Goal: Navigation & Orientation: Find specific page/section

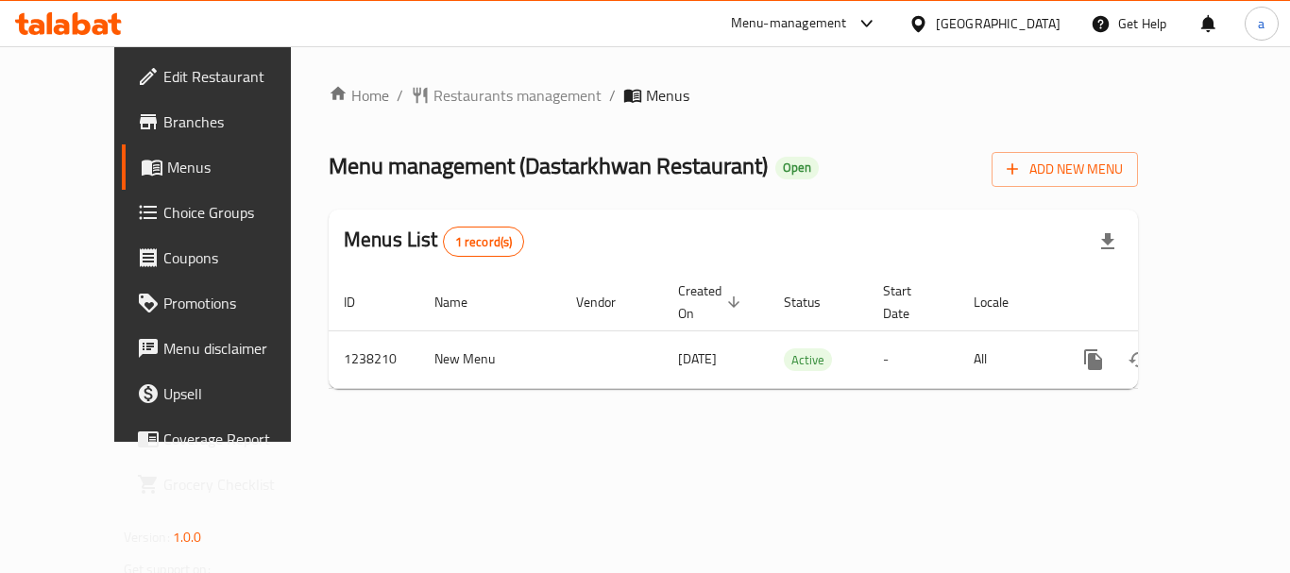
click at [1030, 19] on div "[GEOGRAPHIC_DATA]" at bounding box center [998, 23] width 125 height 21
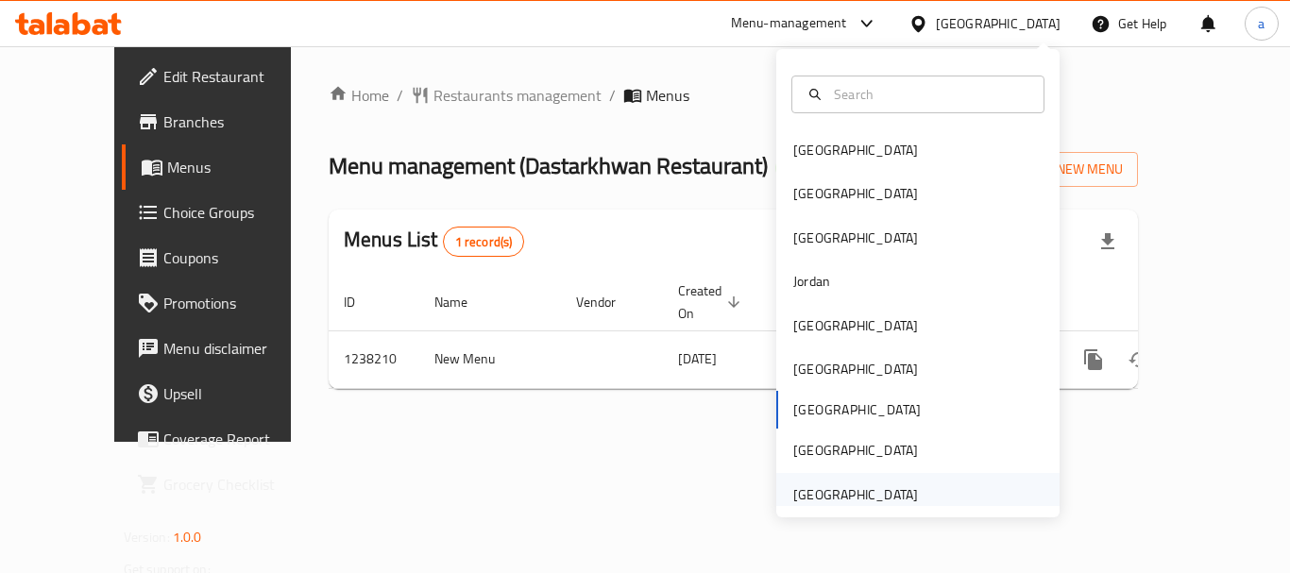
click at [832, 494] on div "[GEOGRAPHIC_DATA]" at bounding box center [855, 495] width 125 height 21
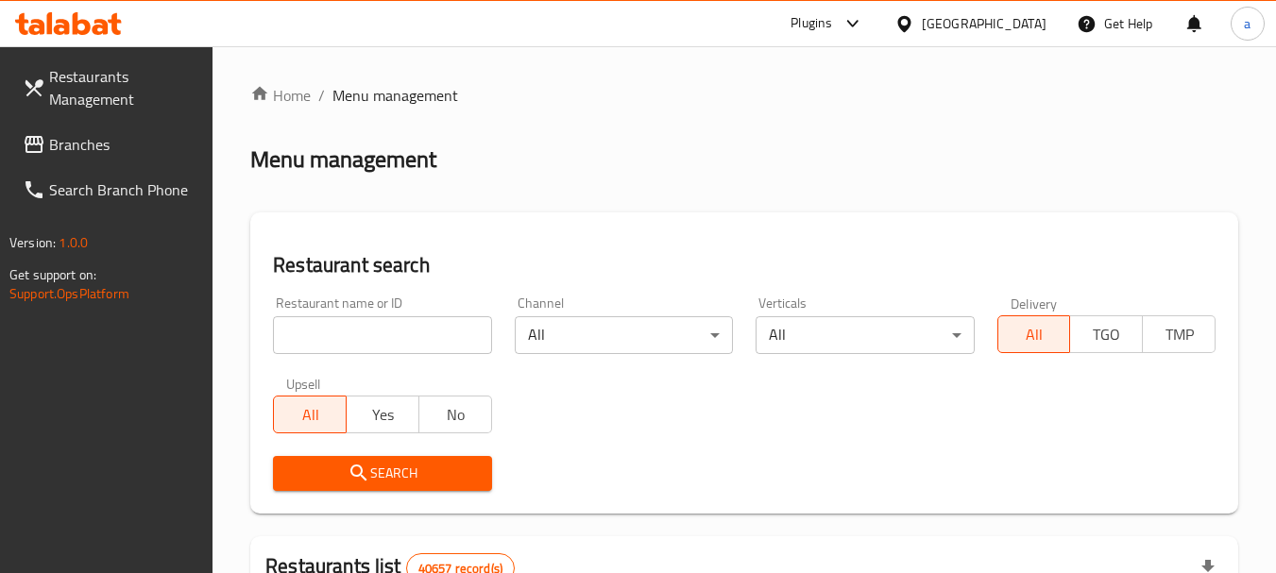
click at [99, 149] on span "Branches" at bounding box center [123, 144] width 149 height 23
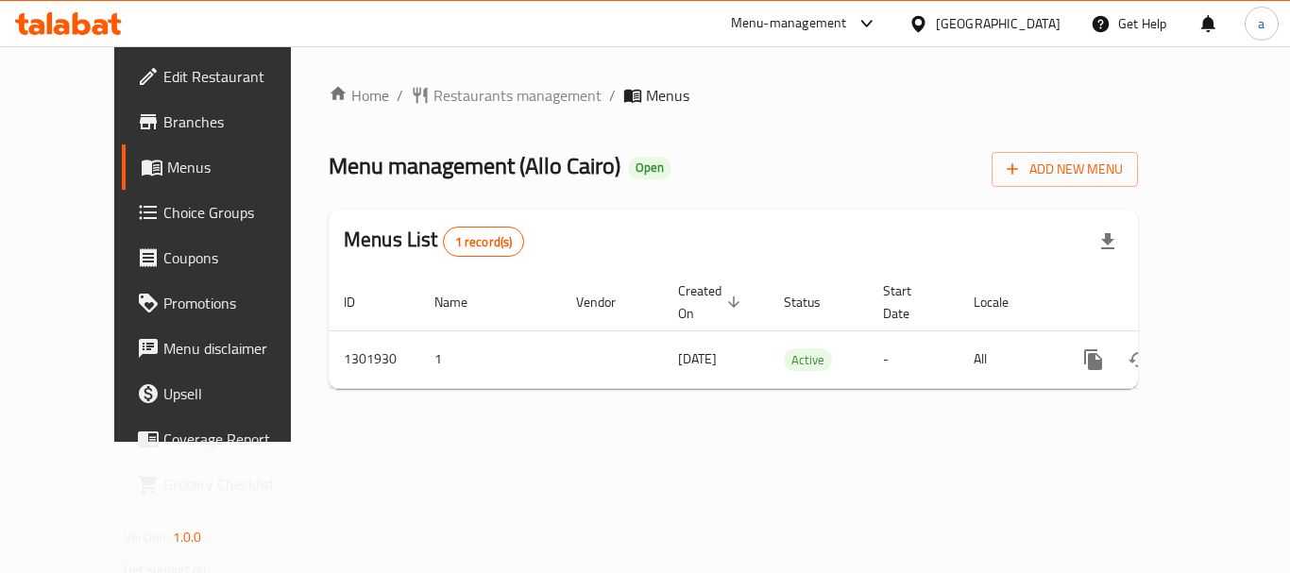
click at [962, 27] on div "[GEOGRAPHIC_DATA]" at bounding box center [998, 23] width 125 height 21
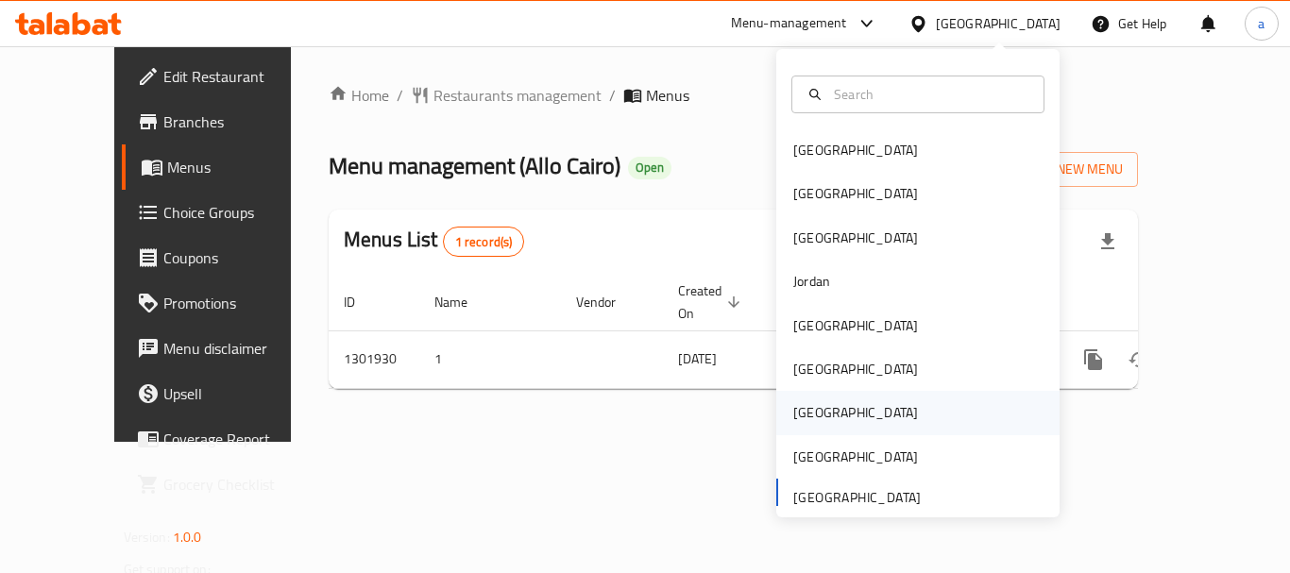
click at [823, 404] on div "[GEOGRAPHIC_DATA]" at bounding box center [855, 412] width 155 height 43
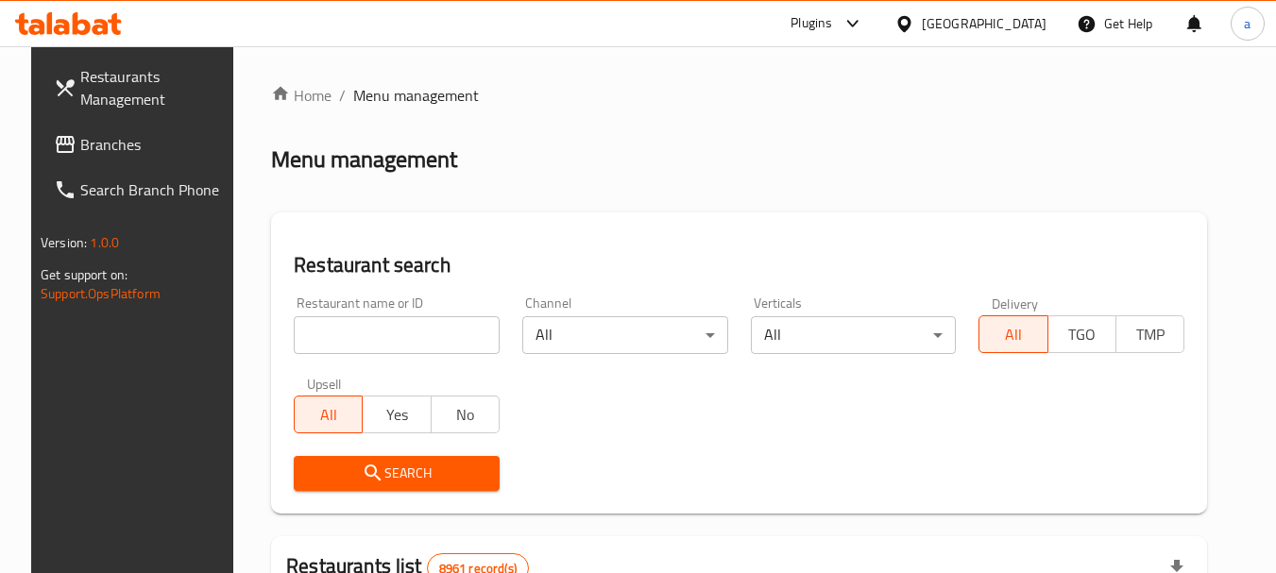
click at [88, 148] on span "Branches" at bounding box center [154, 144] width 149 height 23
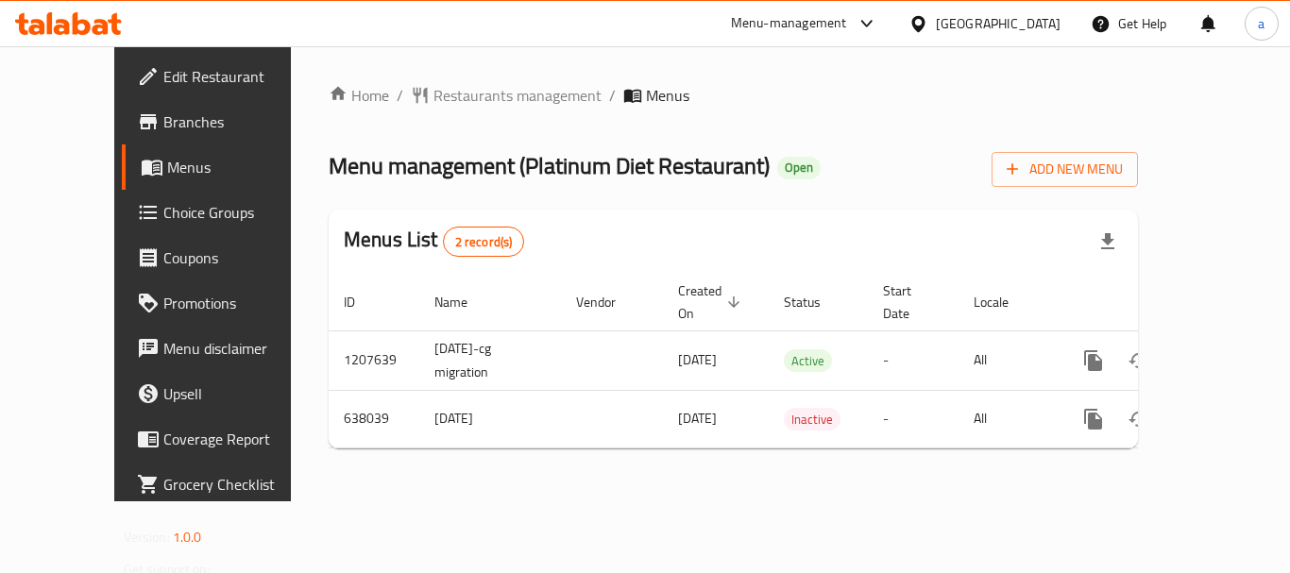
click at [1036, 21] on div "[GEOGRAPHIC_DATA]" at bounding box center [998, 23] width 125 height 21
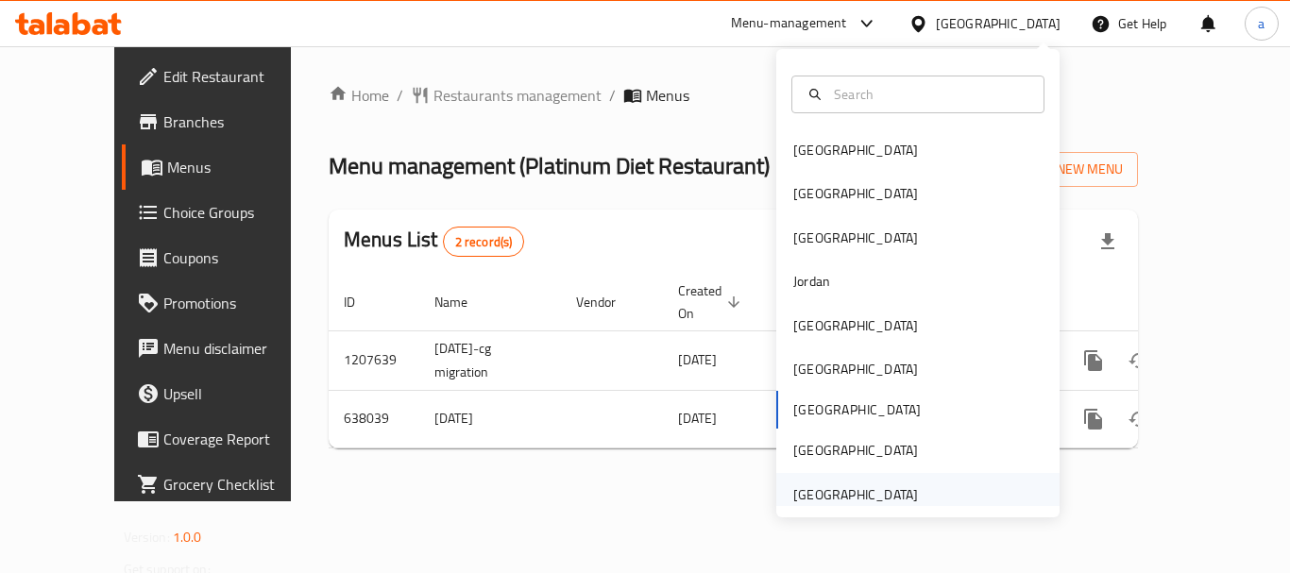
click at [864, 487] on div "[GEOGRAPHIC_DATA]" at bounding box center [855, 495] width 125 height 21
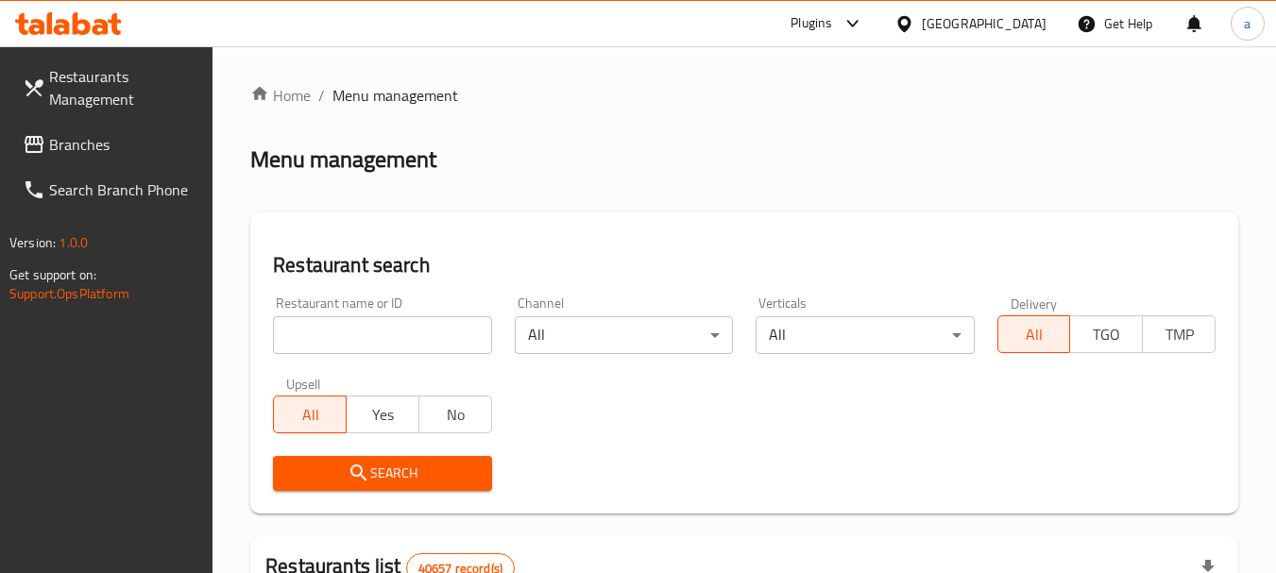
click at [81, 154] on span "Branches" at bounding box center [123, 144] width 149 height 23
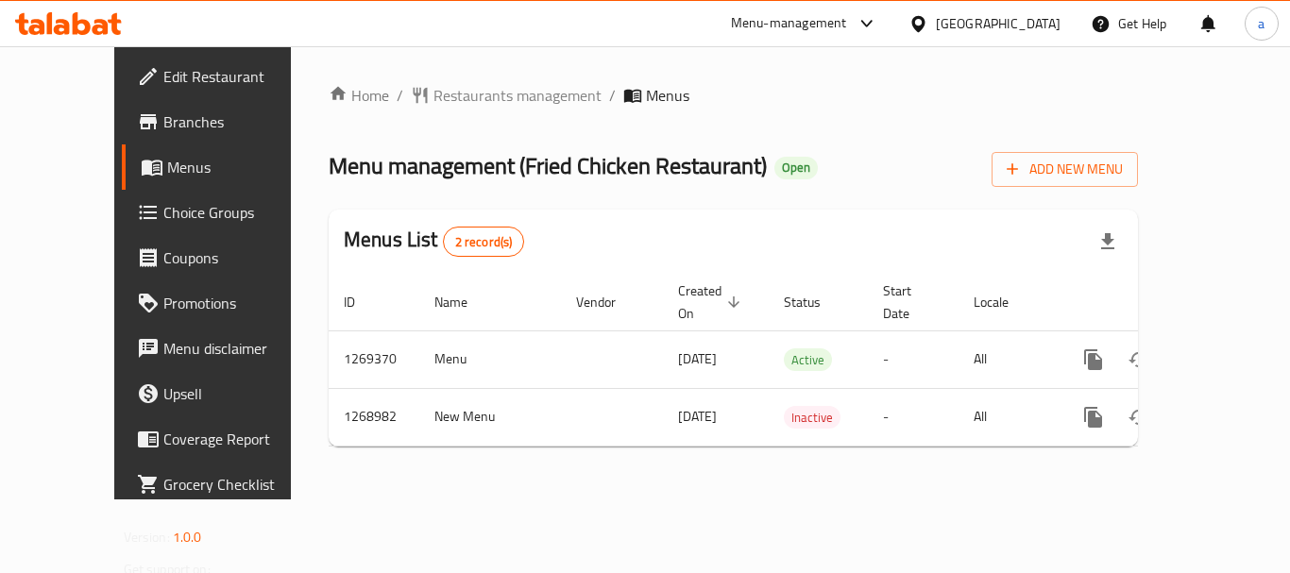
click at [995, 23] on div "[GEOGRAPHIC_DATA]" at bounding box center [998, 23] width 125 height 21
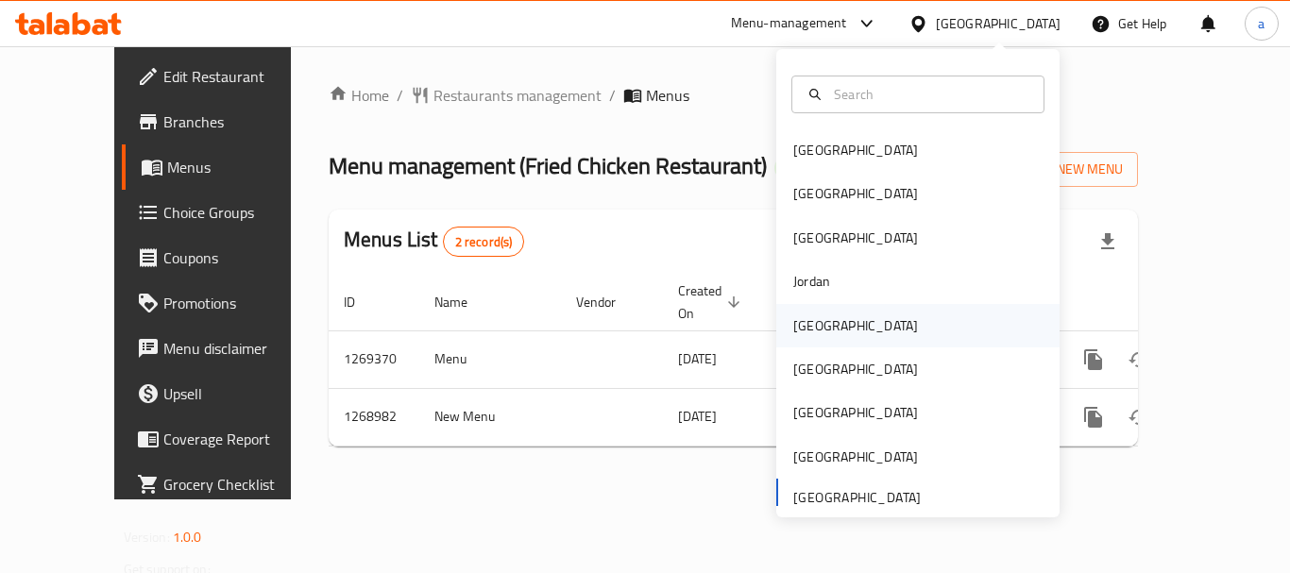
click at [812, 335] on div "[GEOGRAPHIC_DATA]" at bounding box center [855, 325] width 125 height 21
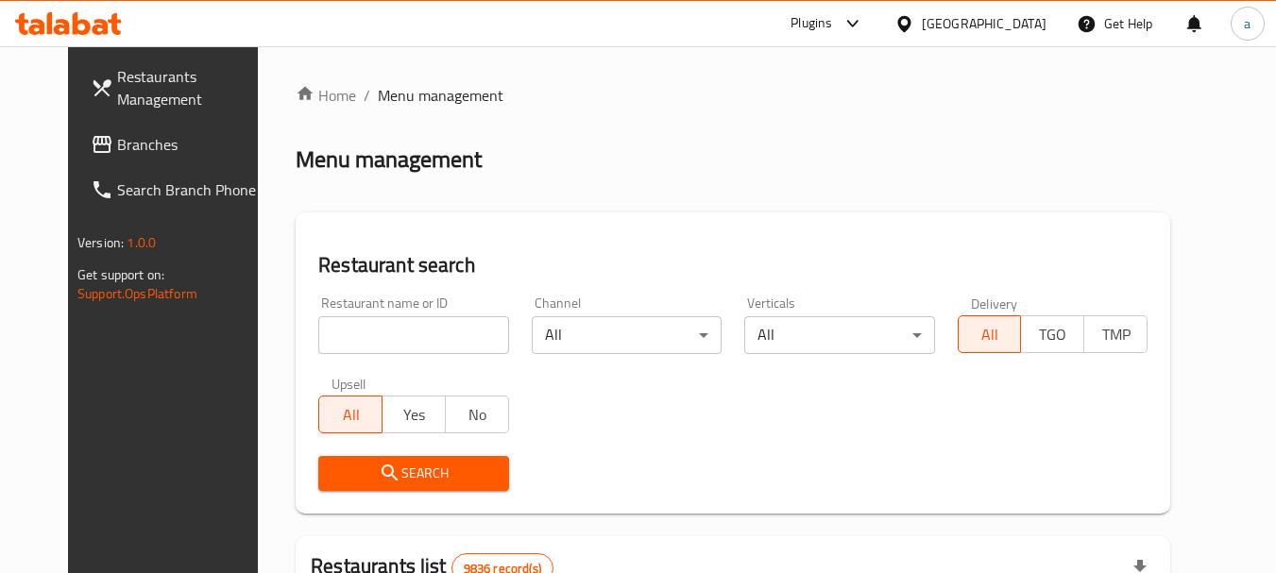
click at [117, 152] on span "Branches" at bounding box center [191, 144] width 149 height 23
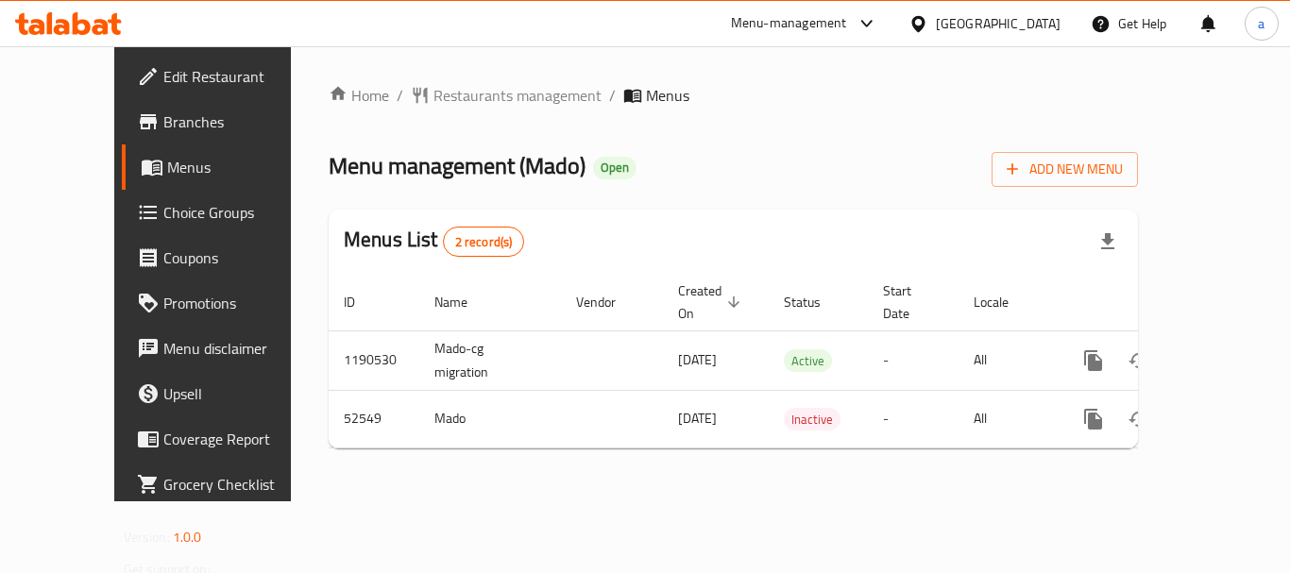
click at [1033, 17] on div "[GEOGRAPHIC_DATA]" at bounding box center [998, 23] width 125 height 21
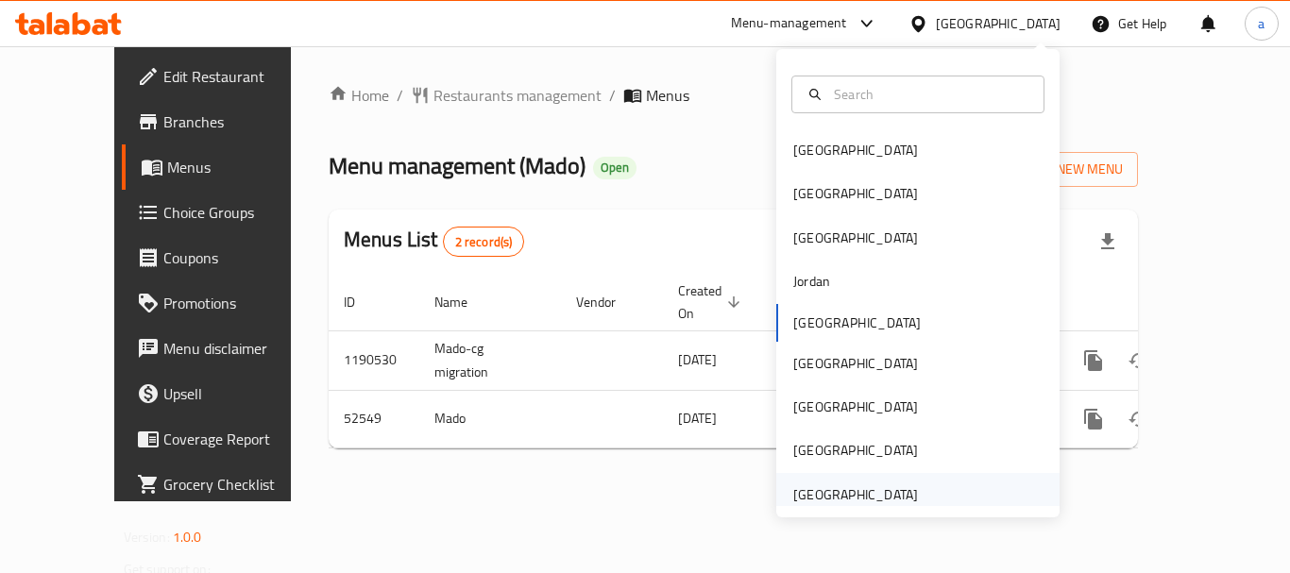
click at [812, 500] on div "[GEOGRAPHIC_DATA]" at bounding box center [855, 495] width 125 height 21
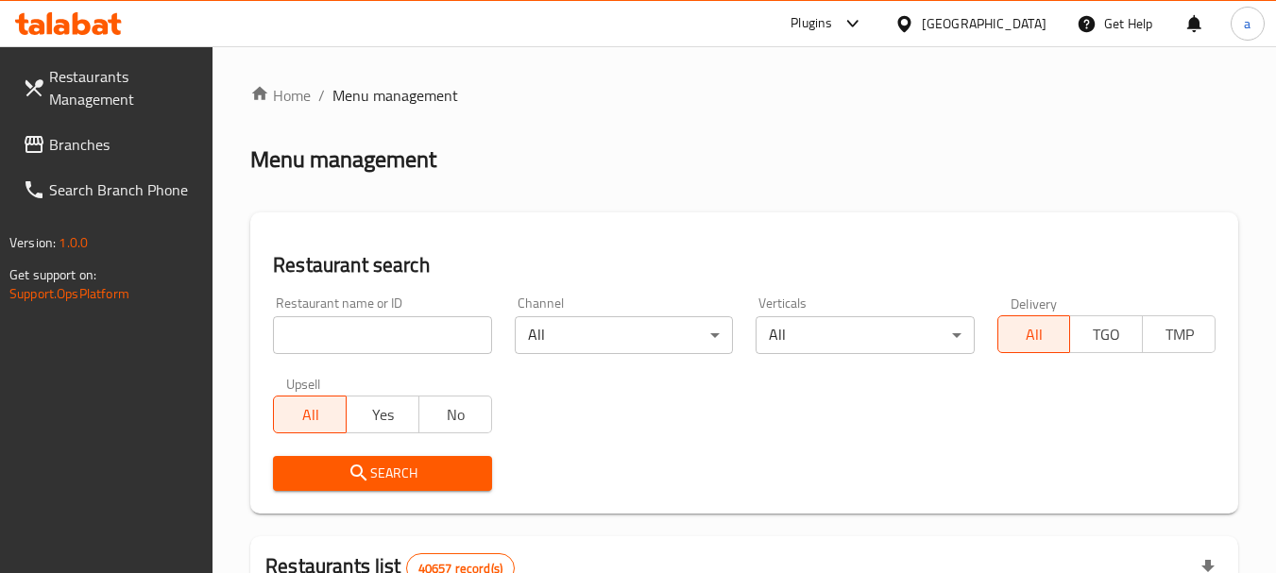
click at [99, 145] on span "Branches" at bounding box center [123, 144] width 149 height 23
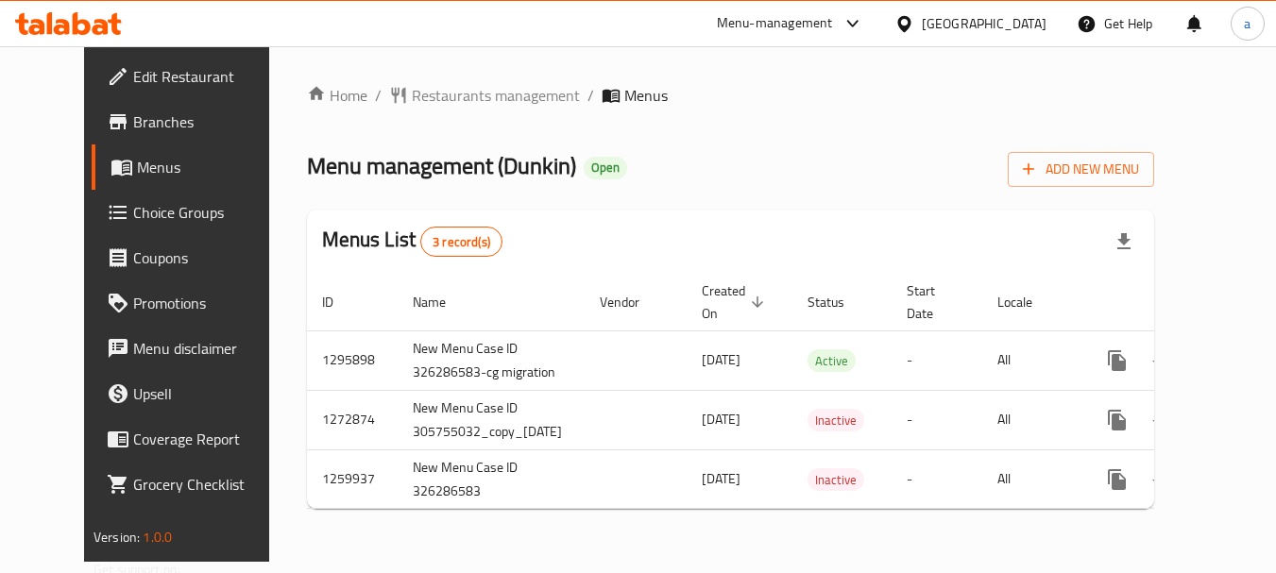
click at [952, 13] on div "[GEOGRAPHIC_DATA]" at bounding box center [984, 23] width 125 height 21
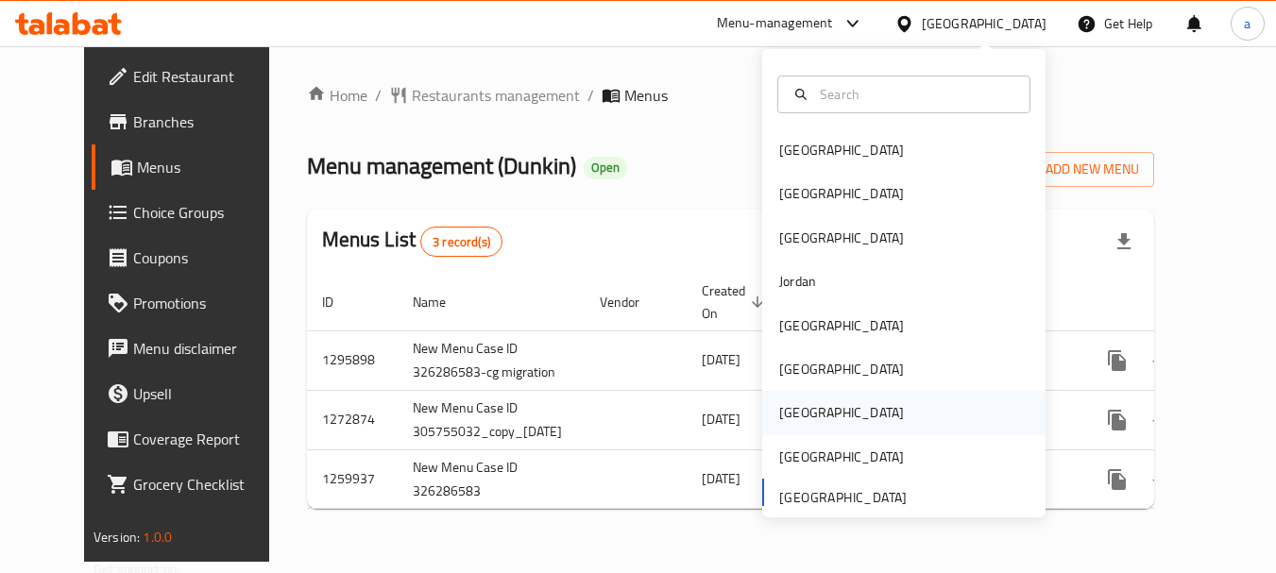
click at [814, 410] on div "[GEOGRAPHIC_DATA]" at bounding box center [903, 412] width 283 height 43
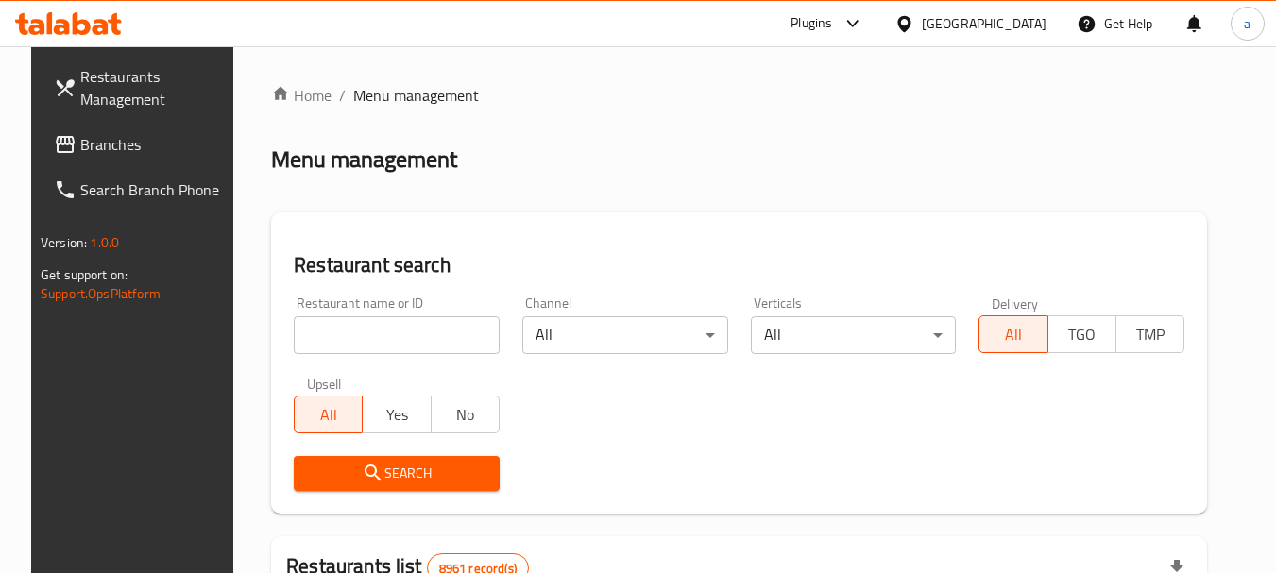
click at [1025, 25] on div "Qatar" at bounding box center [984, 23] width 125 height 21
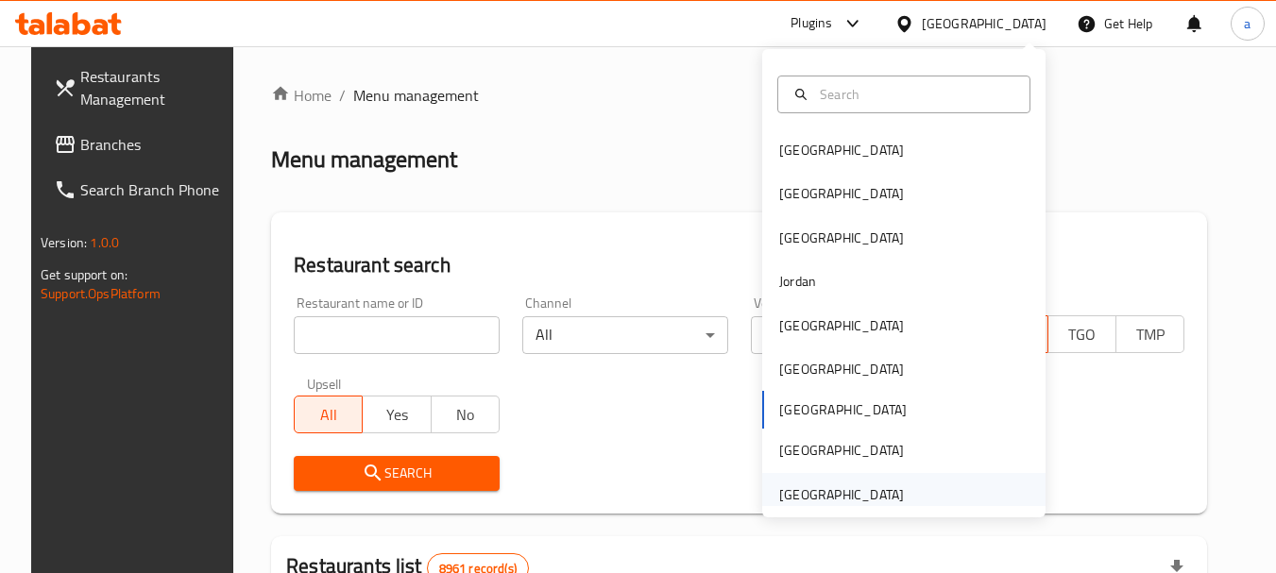
click at [845, 495] on div "[GEOGRAPHIC_DATA]" at bounding box center [841, 495] width 125 height 21
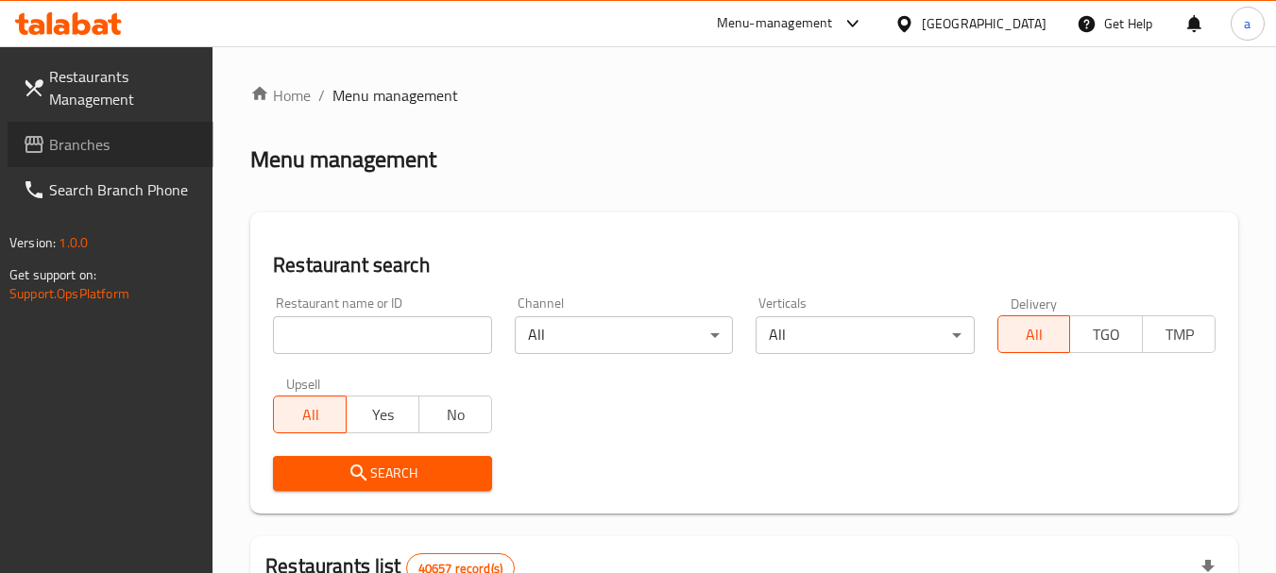
click at [147, 145] on span "Branches" at bounding box center [123, 144] width 149 height 23
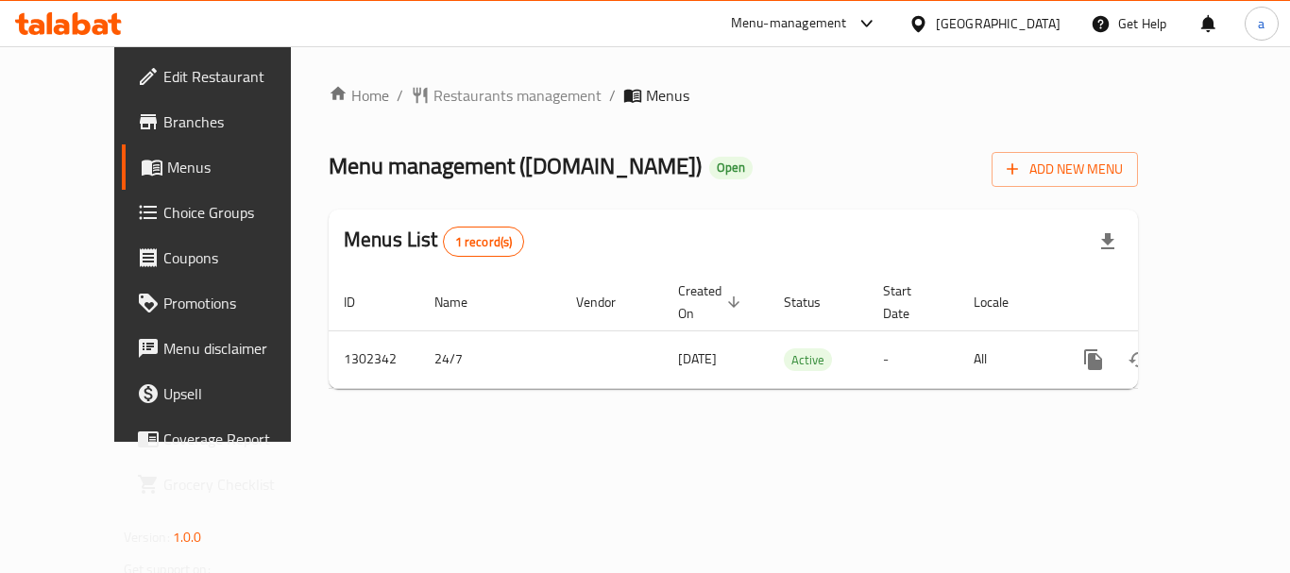
click at [960, 19] on div "[GEOGRAPHIC_DATA]" at bounding box center [998, 23] width 125 height 21
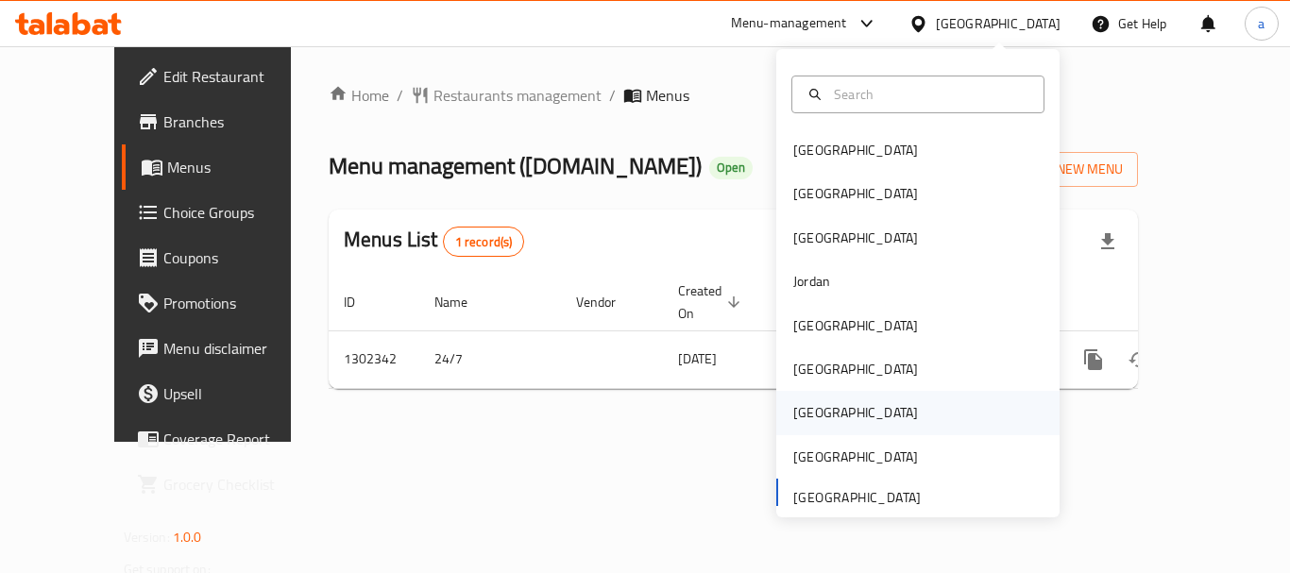
click at [813, 400] on div "[GEOGRAPHIC_DATA]" at bounding box center [855, 412] width 155 height 43
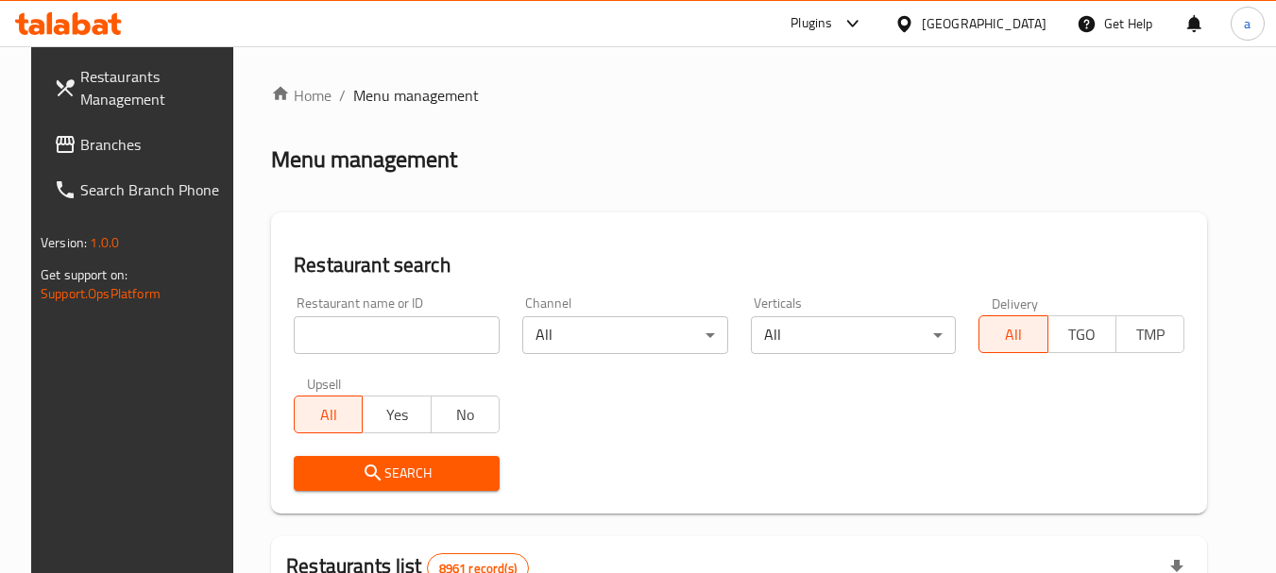
click at [1014, 26] on div "[GEOGRAPHIC_DATA]" at bounding box center [984, 23] width 125 height 21
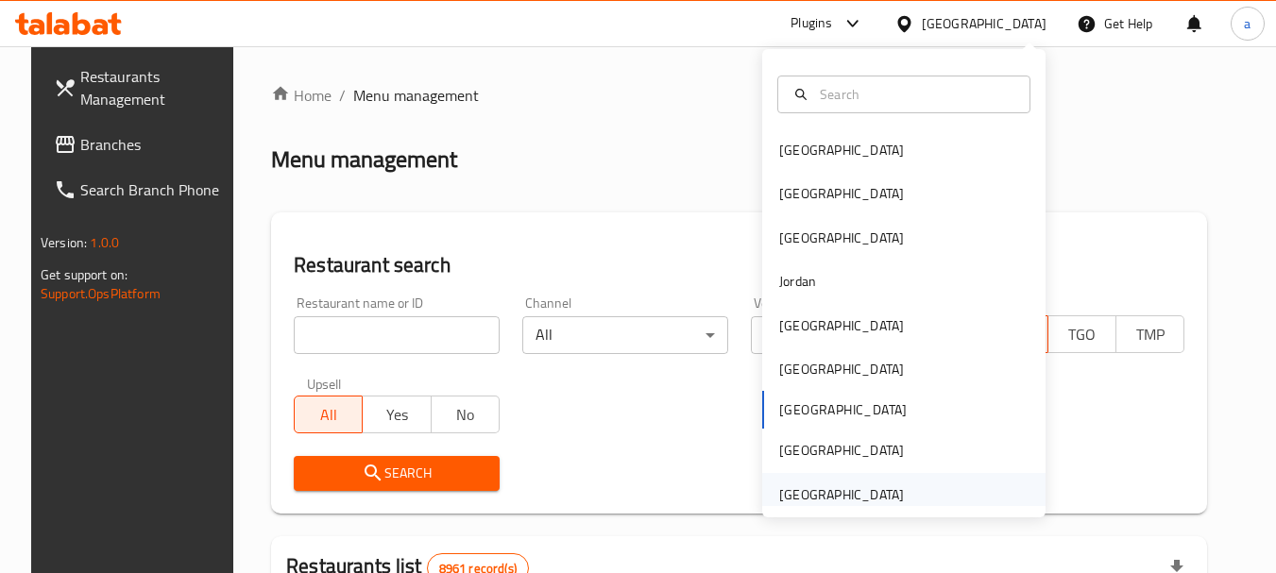
click at [825, 492] on div "[GEOGRAPHIC_DATA]" at bounding box center [841, 495] width 125 height 21
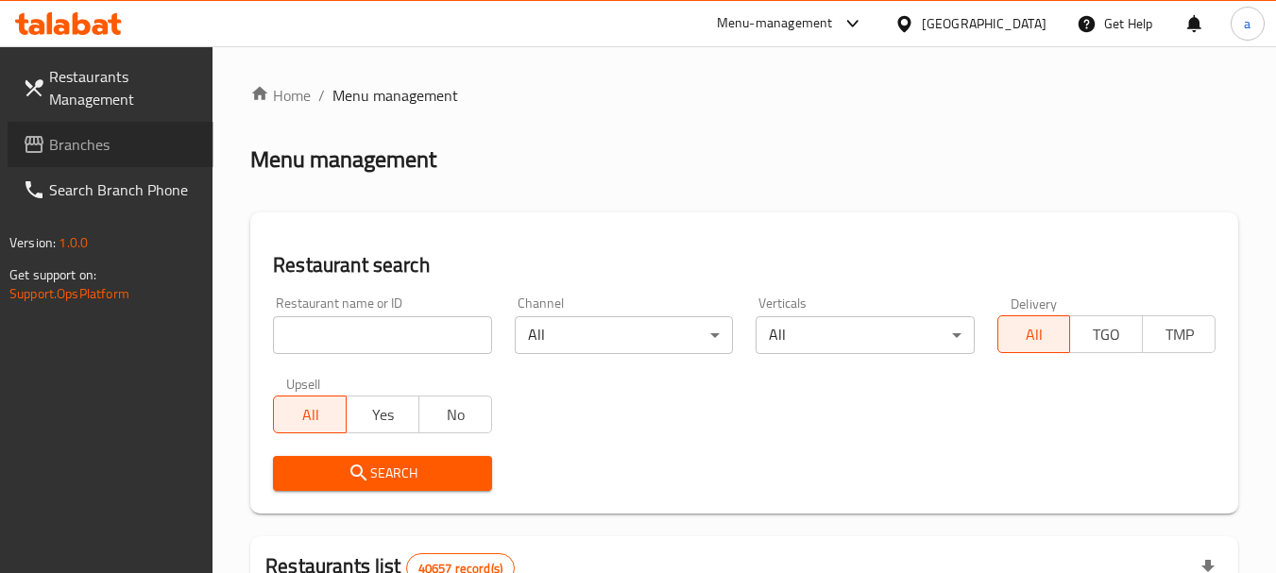
click at [104, 149] on span "Branches" at bounding box center [123, 144] width 149 height 23
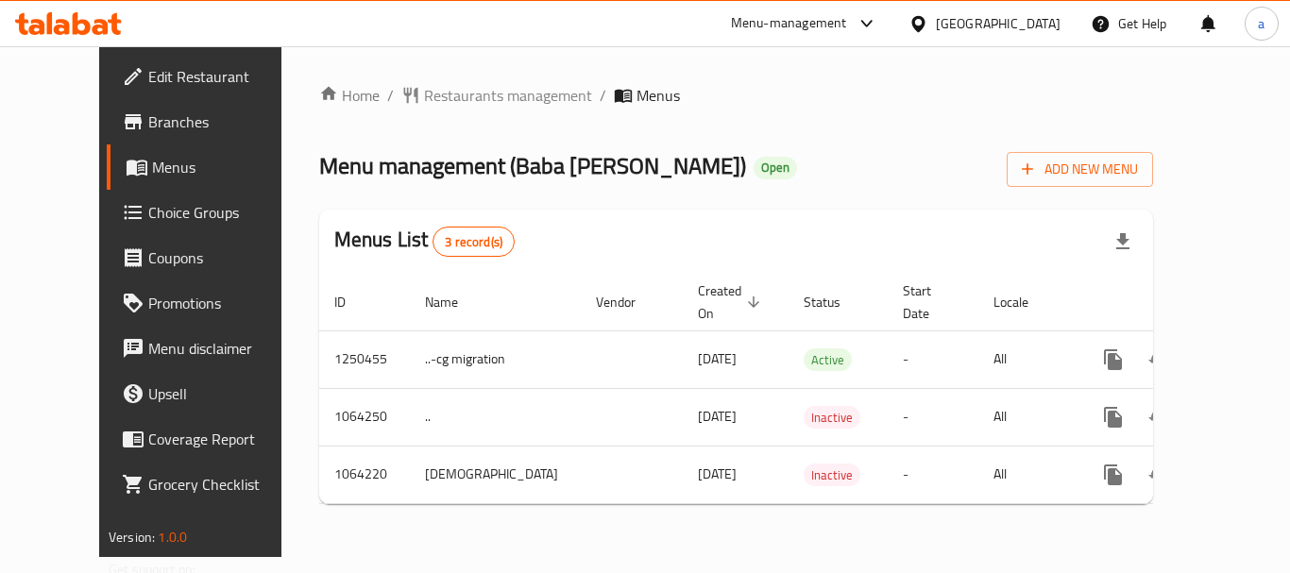
click at [1010, 13] on div "[GEOGRAPHIC_DATA]" at bounding box center [998, 23] width 125 height 21
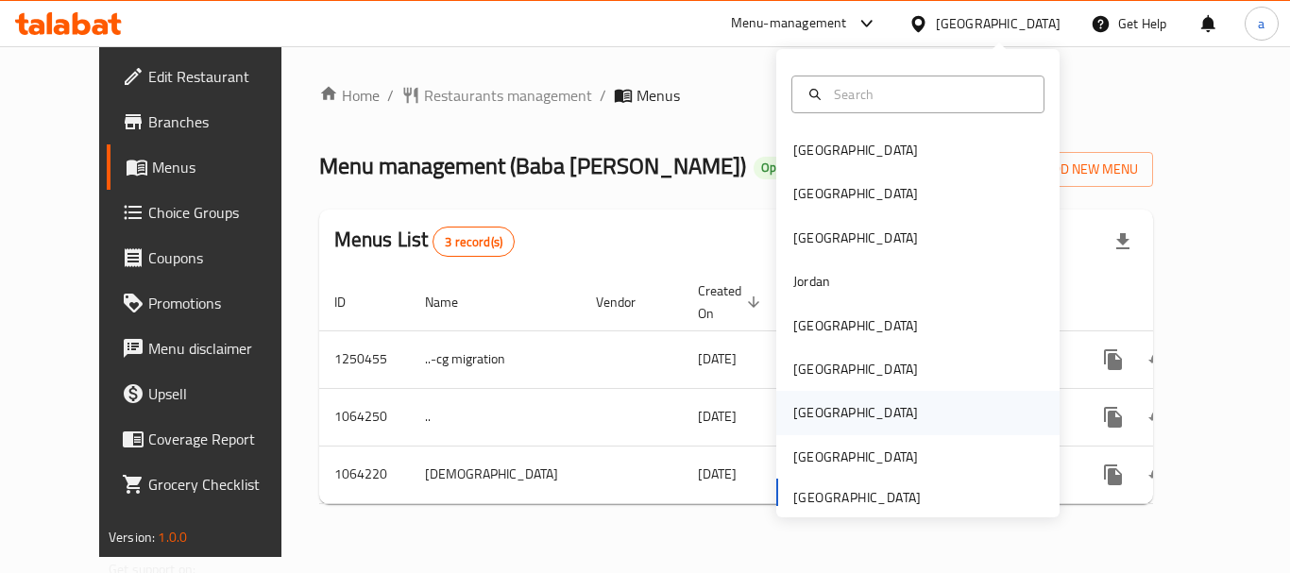
click at [834, 404] on div "[GEOGRAPHIC_DATA]" at bounding box center [917, 412] width 283 height 43
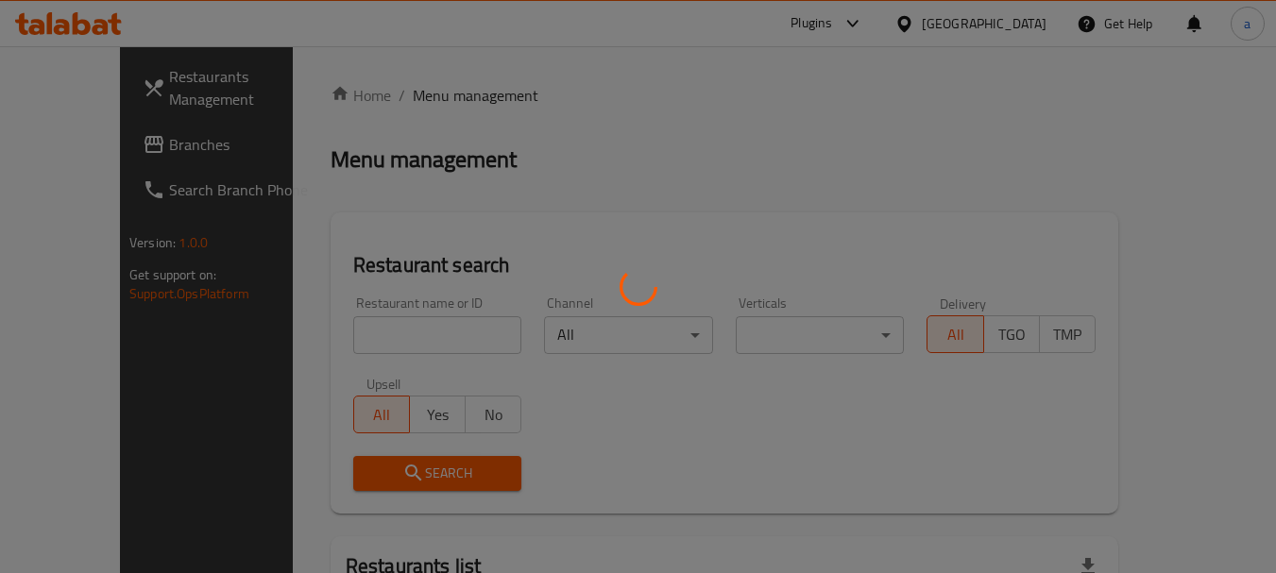
click at [80, 144] on div at bounding box center [638, 286] width 1276 height 573
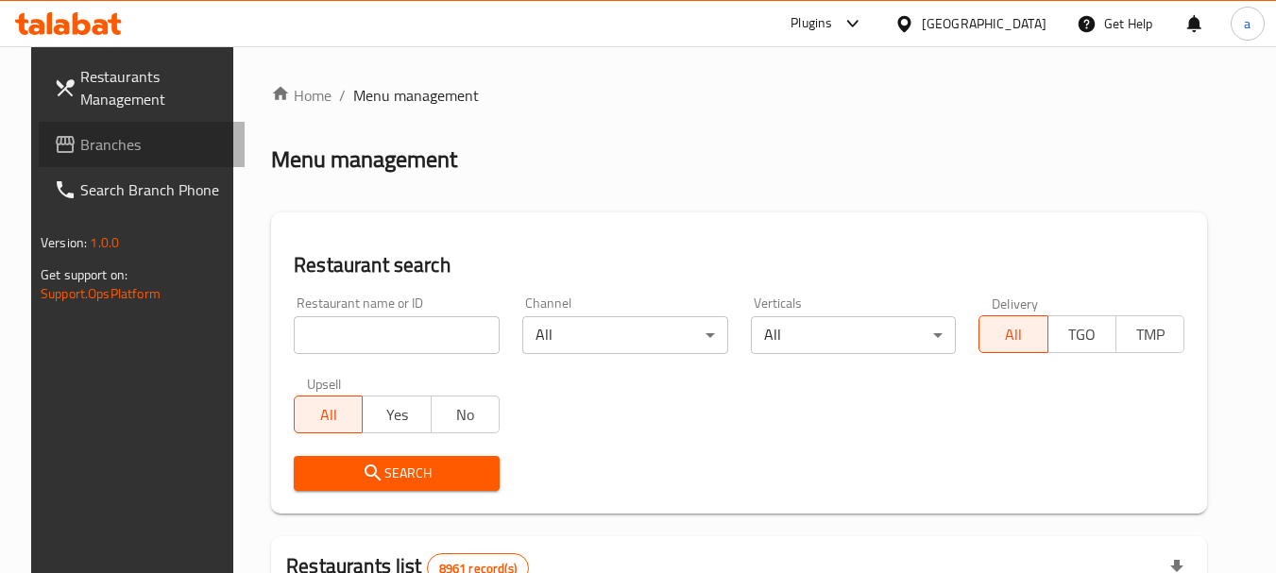
click at [80, 144] on span "Branches" at bounding box center [154, 144] width 149 height 23
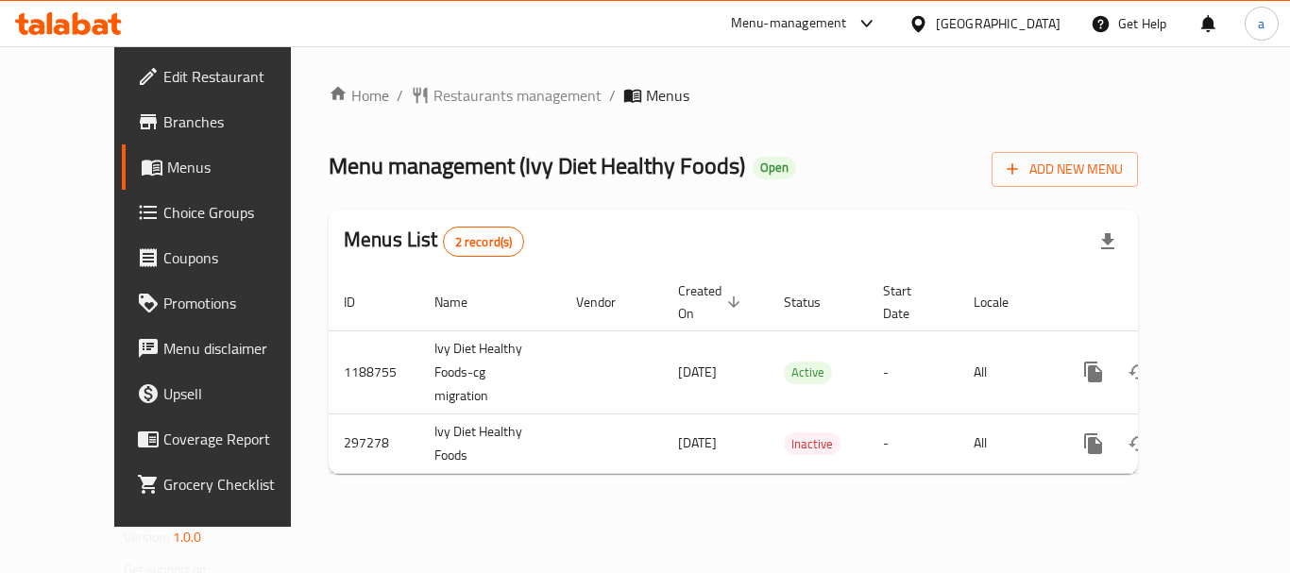
click at [936, 25] on div at bounding box center [922, 23] width 27 height 21
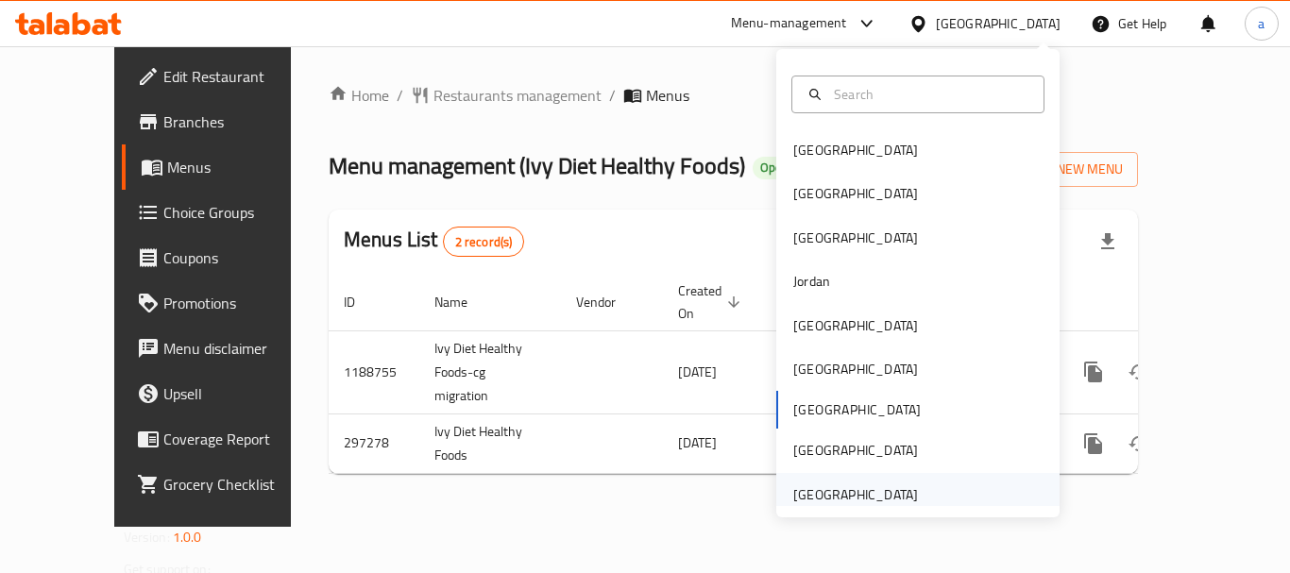
click at [846, 490] on div "[GEOGRAPHIC_DATA]" at bounding box center [855, 495] width 125 height 21
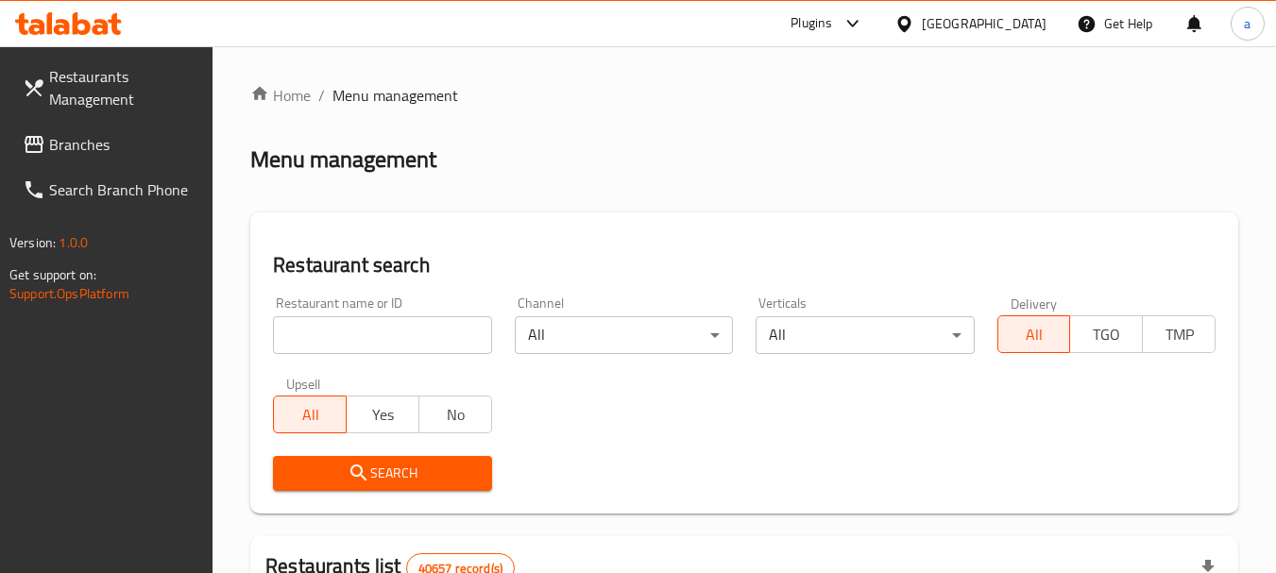
click at [94, 152] on span "Branches" at bounding box center [123, 144] width 149 height 23
